Goal: Navigation & Orientation: Find specific page/section

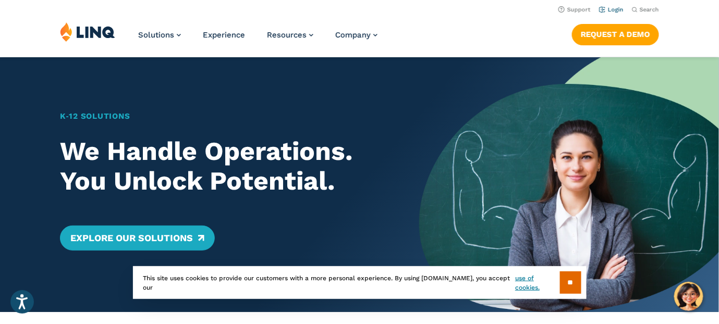
click at [614, 9] on link "Login" at bounding box center [611, 9] width 25 height 7
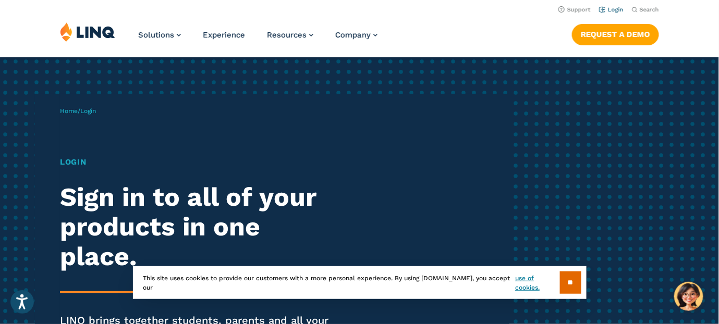
click at [614, 8] on link "Login" at bounding box center [611, 9] width 25 height 7
click at [571, 279] on input "**" at bounding box center [570, 283] width 21 height 22
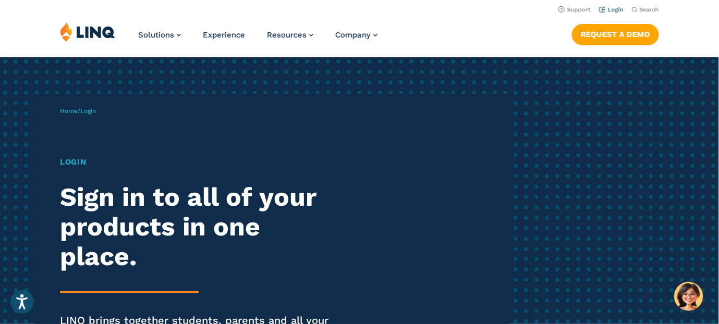
click at [612, 8] on link "Login" at bounding box center [611, 9] width 25 height 7
click at [74, 163] on h1 "Login" at bounding box center [198, 162] width 277 height 12
click at [89, 29] on img at bounding box center [87, 32] width 55 height 20
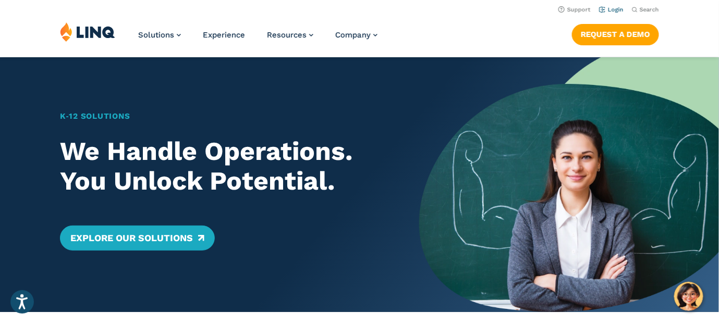
click at [603, 10] on link "Login" at bounding box center [611, 9] width 25 height 7
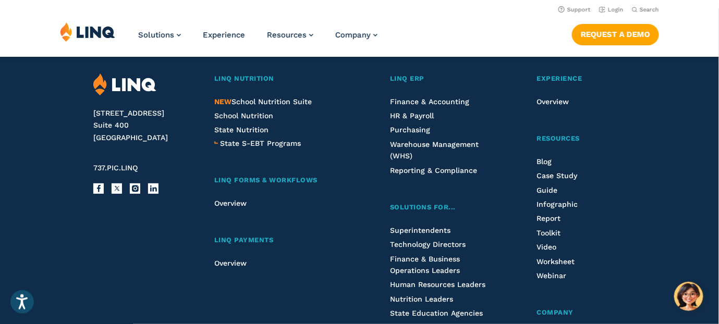
scroll to position [1114, 0]
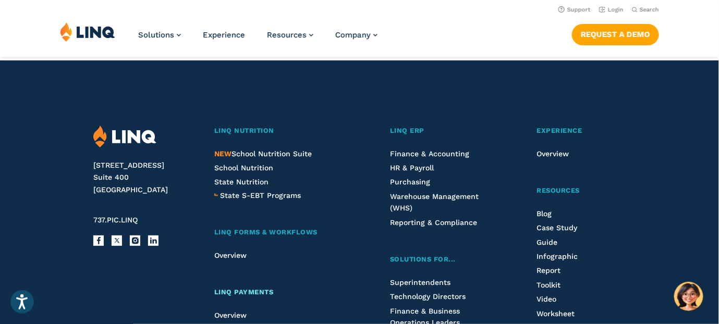
click at [252, 288] on span "LINQ Payments" at bounding box center [243, 292] width 59 height 8
